Goal: Task Accomplishment & Management: Manage account settings

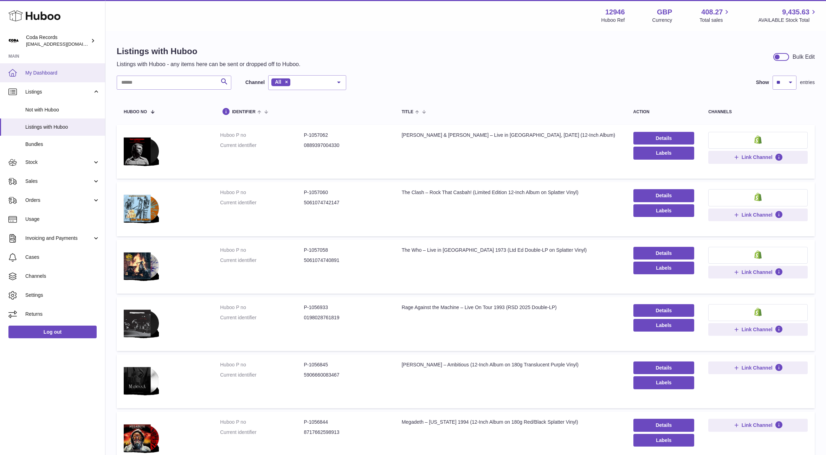
click at [57, 71] on span "My Dashboard" at bounding box center [62, 73] width 74 height 7
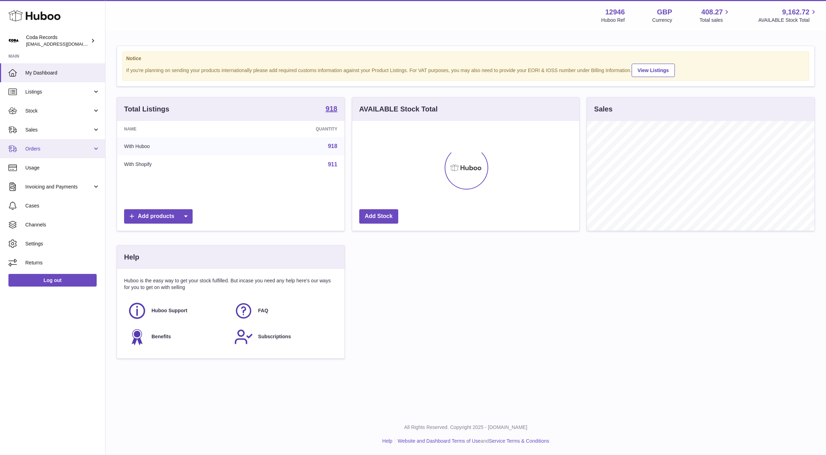
scroll to position [110, 227]
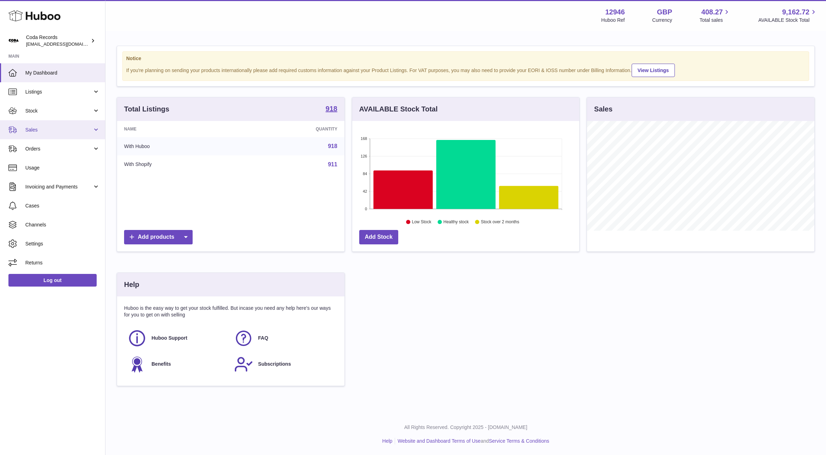
click at [47, 131] on span "Sales" at bounding box center [58, 129] width 67 height 7
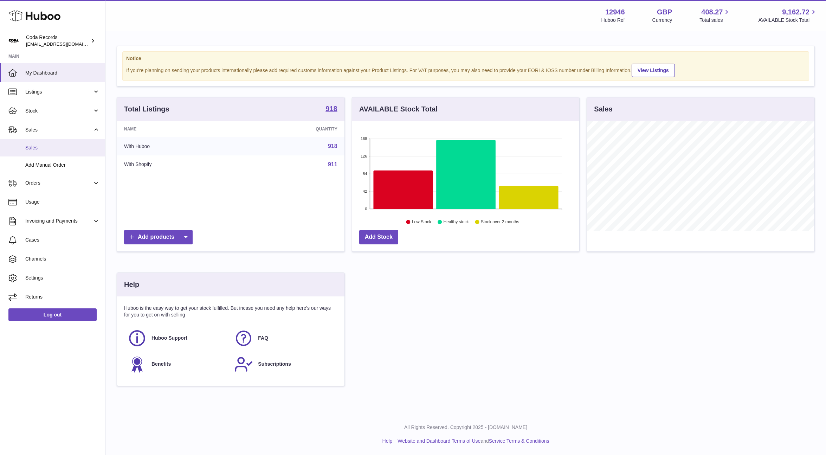
click at [49, 147] on span "Sales" at bounding box center [62, 147] width 74 height 7
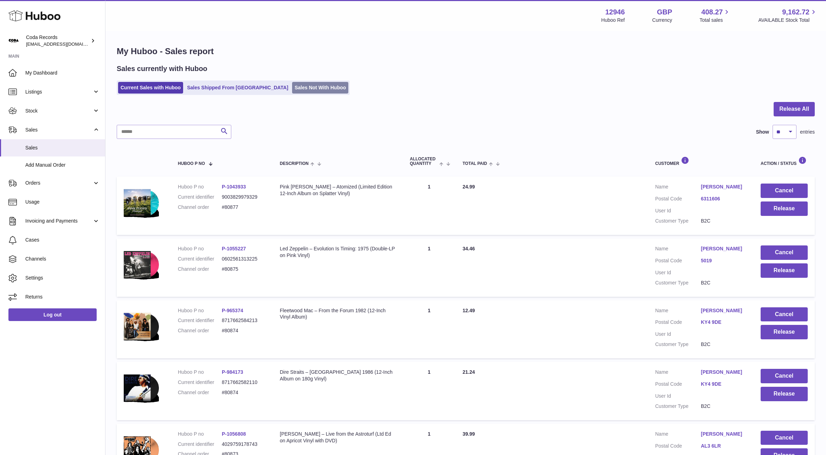
click at [295, 90] on link "Sales Not With Huboo" at bounding box center [320, 88] width 56 height 12
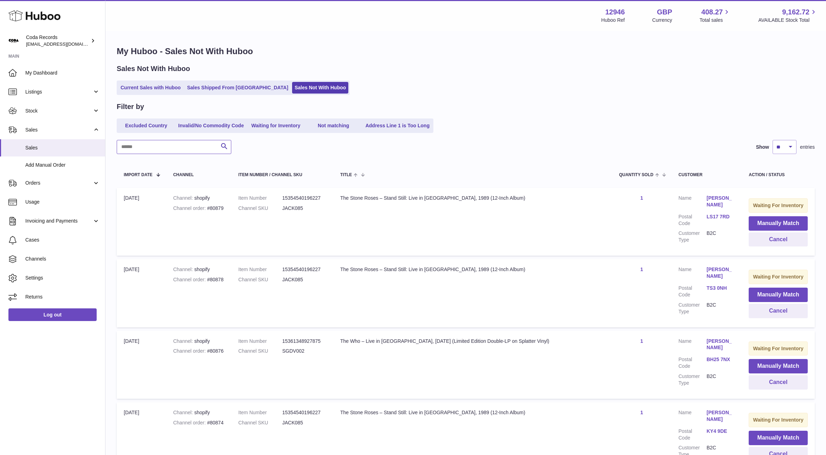
click at [194, 146] on input "text" at bounding box center [174, 147] width 115 height 14
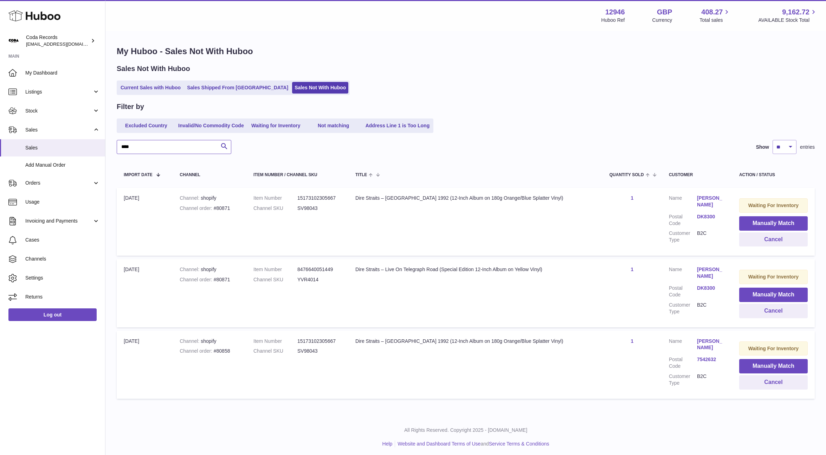
type input "****"
click at [53, 115] on link "Stock" at bounding box center [52, 110] width 105 height 19
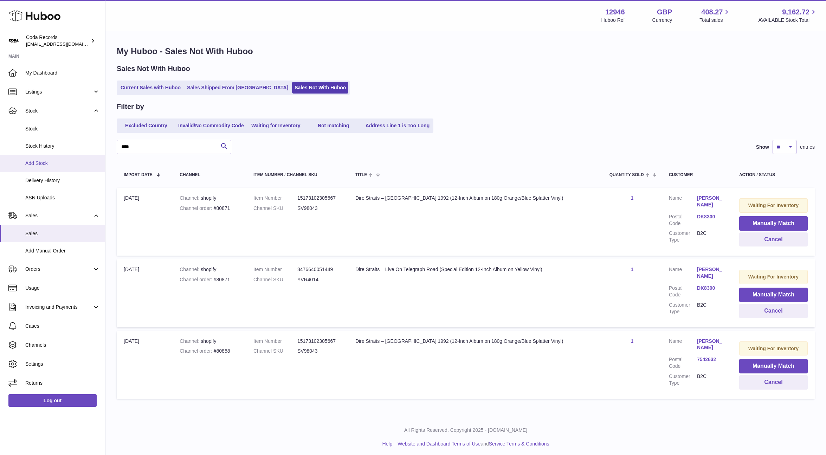
click at [61, 161] on span "Add Stock" at bounding box center [62, 163] width 74 height 7
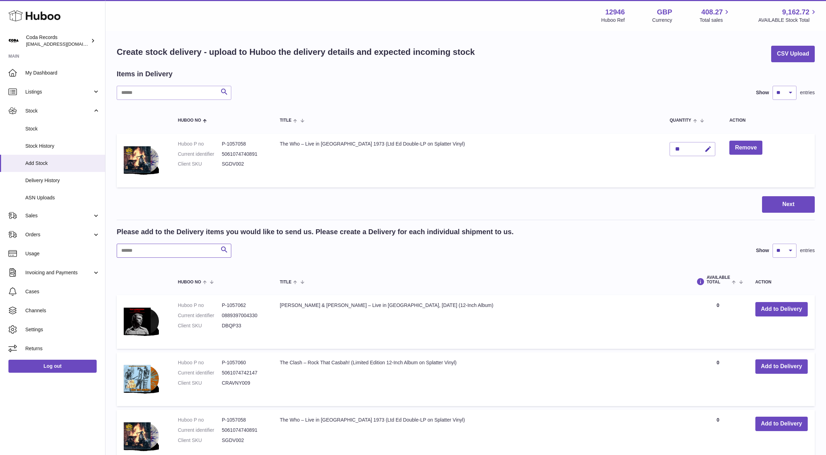
click at [202, 248] on input "text" at bounding box center [174, 250] width 115 height 14
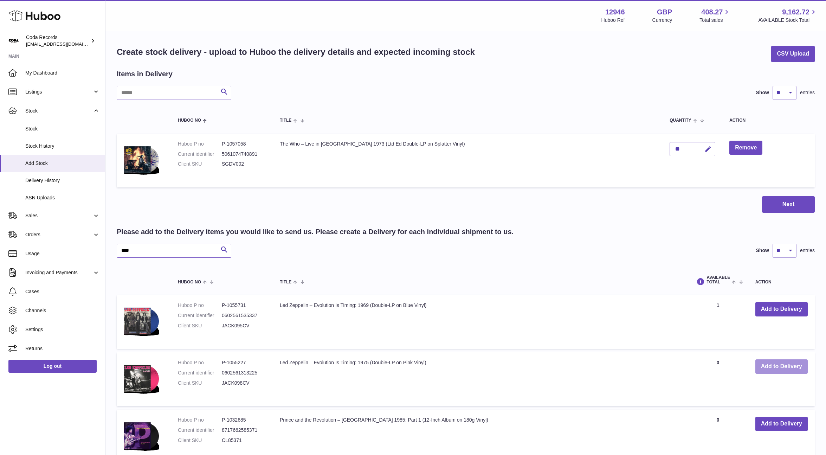
type input "****"
click at [778, 370] on button "Add to Delivery" at bounding box center [781, 366] width 52 height 14
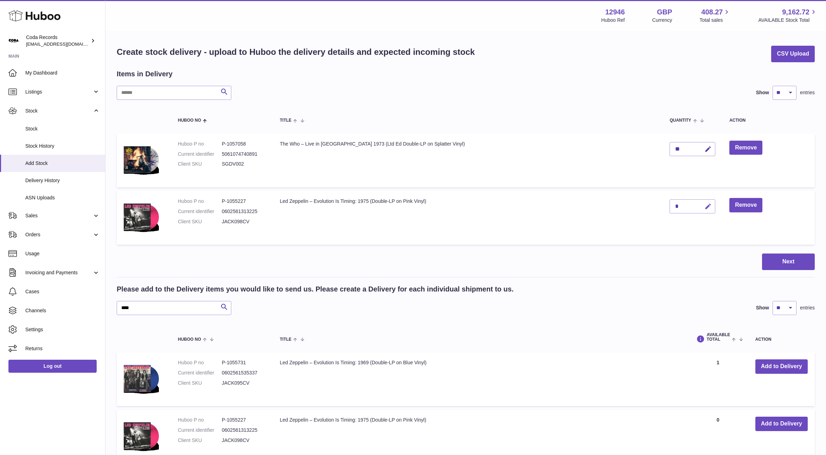
click at [704, 207] on icon "button" at bounding box center [707, 206] width 7 height 7
type input "**"
click at [705, 207] on icon "submit" at bounding box center [708, 206] width 6 height 6
click at [54, 215] on span "Sales" at bounding box center [58, 215] width 67 height 7
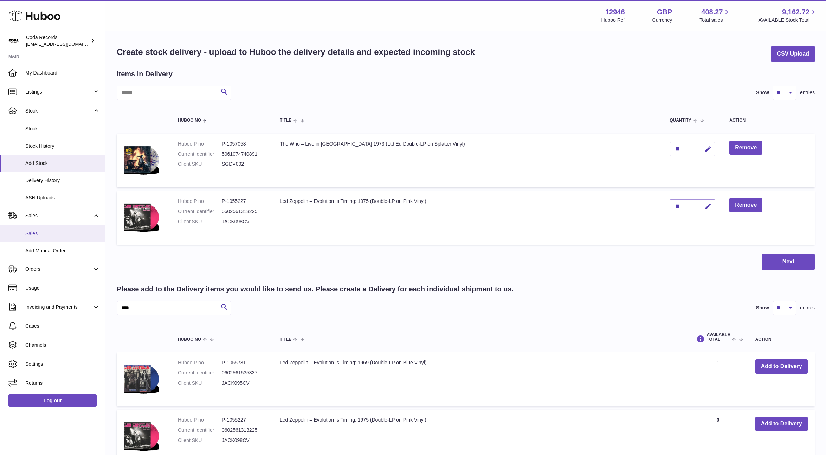
click at [52, 229] on link "Sales" at bounding box center [52, 233] width 105 height 17
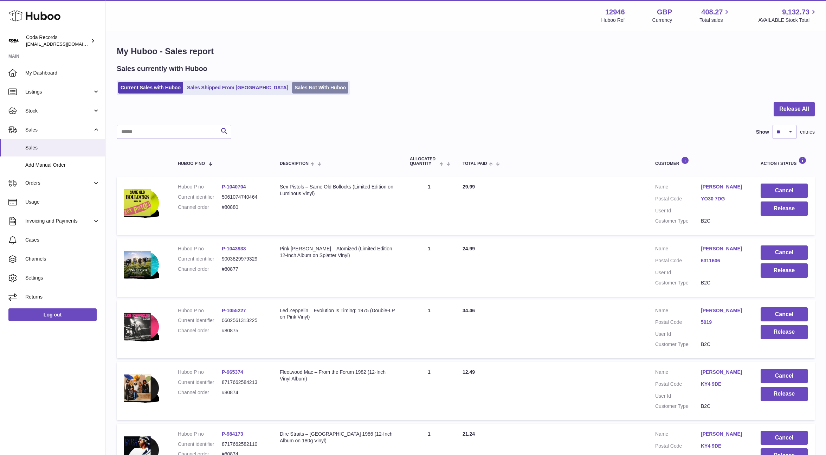
click at [292, 88] on link "Sales Not With Huboo" at bounding box center [320, 88] width 56 height 12
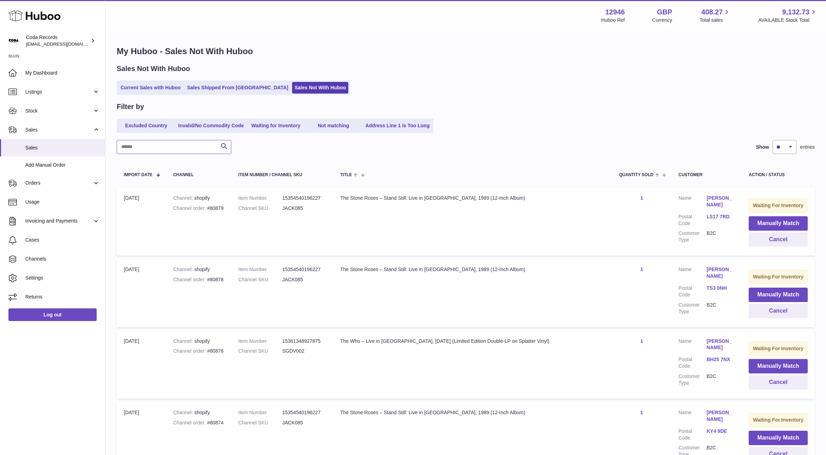
click at [196, 145] on input "text" at bounding box center [174, 147] width 115 height 14
drag, startPoint x: 499, startPoint y: 196, endPoint x: 350, endPoint y: 196, distance: 149.3
click at [350, 196] on td "Title The Stone Roses – Stand Still: Live in [GEOGRAPHIC_DATA], 1989 (12-Inch A…" at bounding box center [472, 222] width 279 height 68
copy div "The Stone Roses – Stand Still: Live in [GEOGRAPHIC_DATA], 1989 (12-Inch Album)"
click at [188, 145] on input "text" at bounding box center [174, 147] width 115 height 14
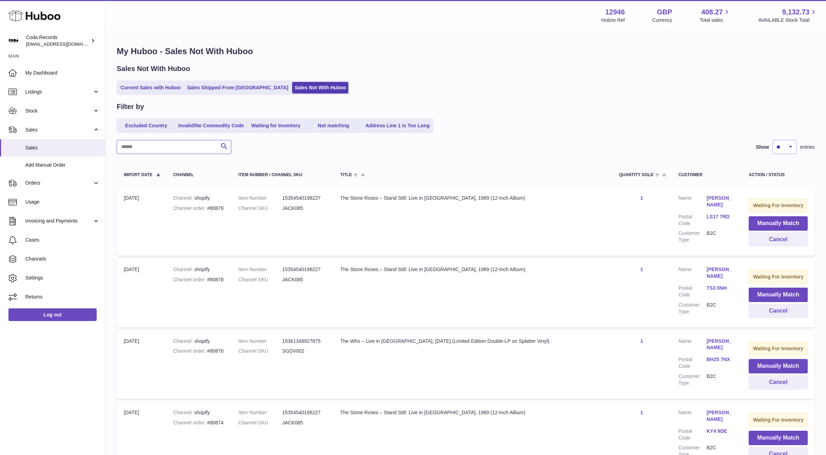
paste input "**********"
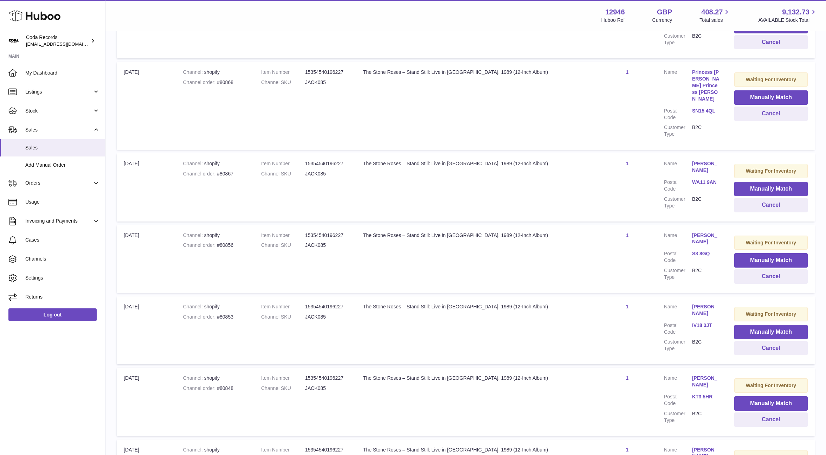
scroll to position [525, 0]
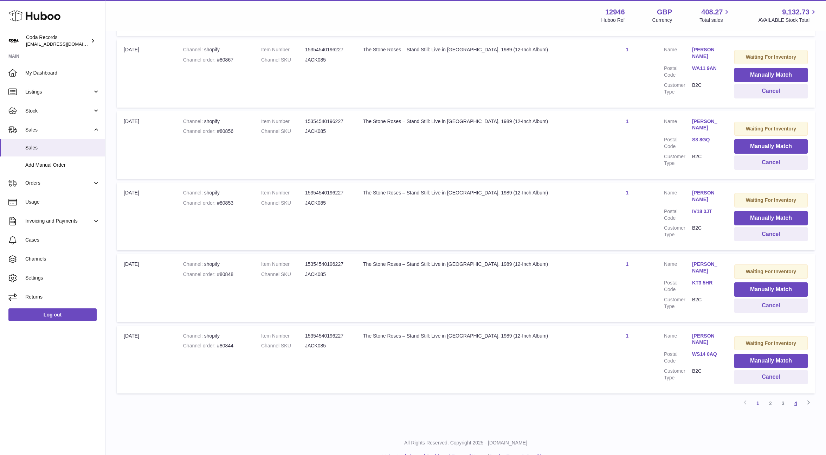
type input "**********"
click at [796, 397] on link "4" at bounding box center [795, 403] width 13 height 13
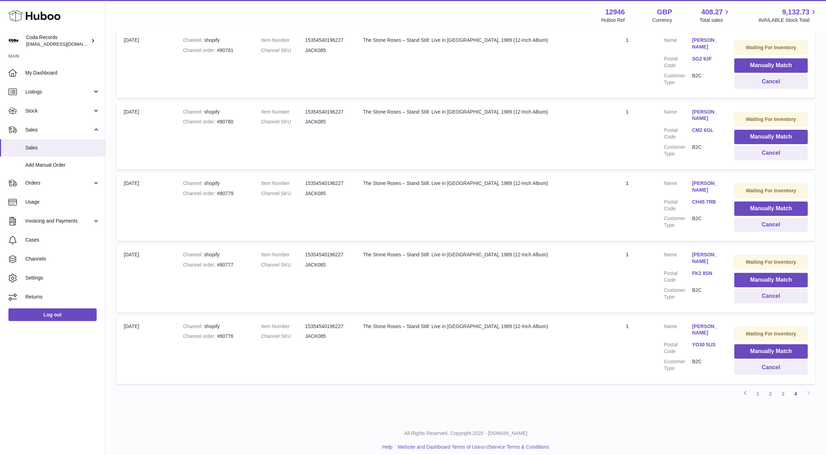
scroll to position [231, 0]
